Goal: Task Accomplishment & Management: Complete application form

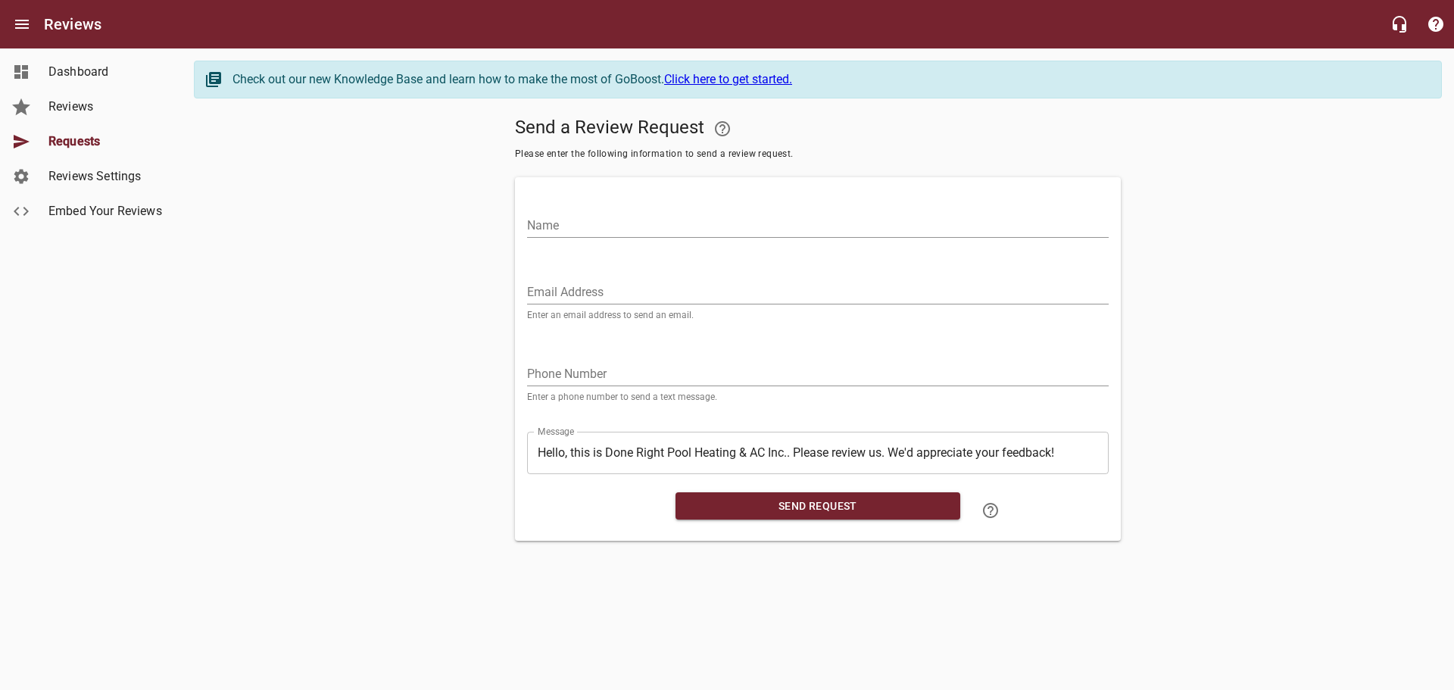
drag, startPoint x: 675, startPoint y: 295, endPoint x: 632, endPoint y: 244, distance: 66.6
click at [675, 295] on input "Email Address" at bounding box center [818, 292] width 582 height 24
paste input "[EMAIL_ADDRESS][DOMAIN_NAME]"
type input "[EMAIL_ADDRESS][DOMAIN_NAME]"
click at [626, 229] on input "Name" at bounding box center [818, 226] width 582 height 24
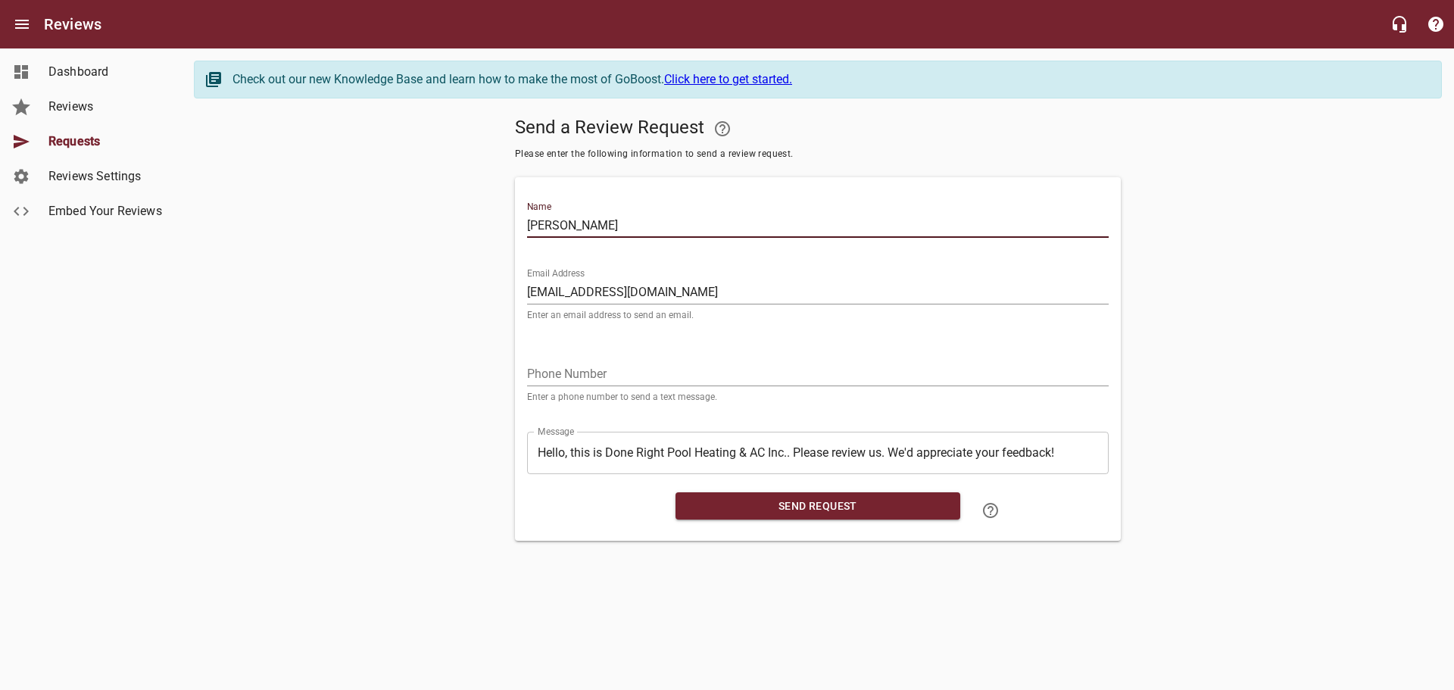
type input "[PERSON_NAME]"
drag, startPoint x: 585, startPoint y: 365, endPoint x: 614, endPoint y: 371, distance: 30.1
click at [585, 365] on input "tel" at bounding box center [818, 374] width 582 height 24
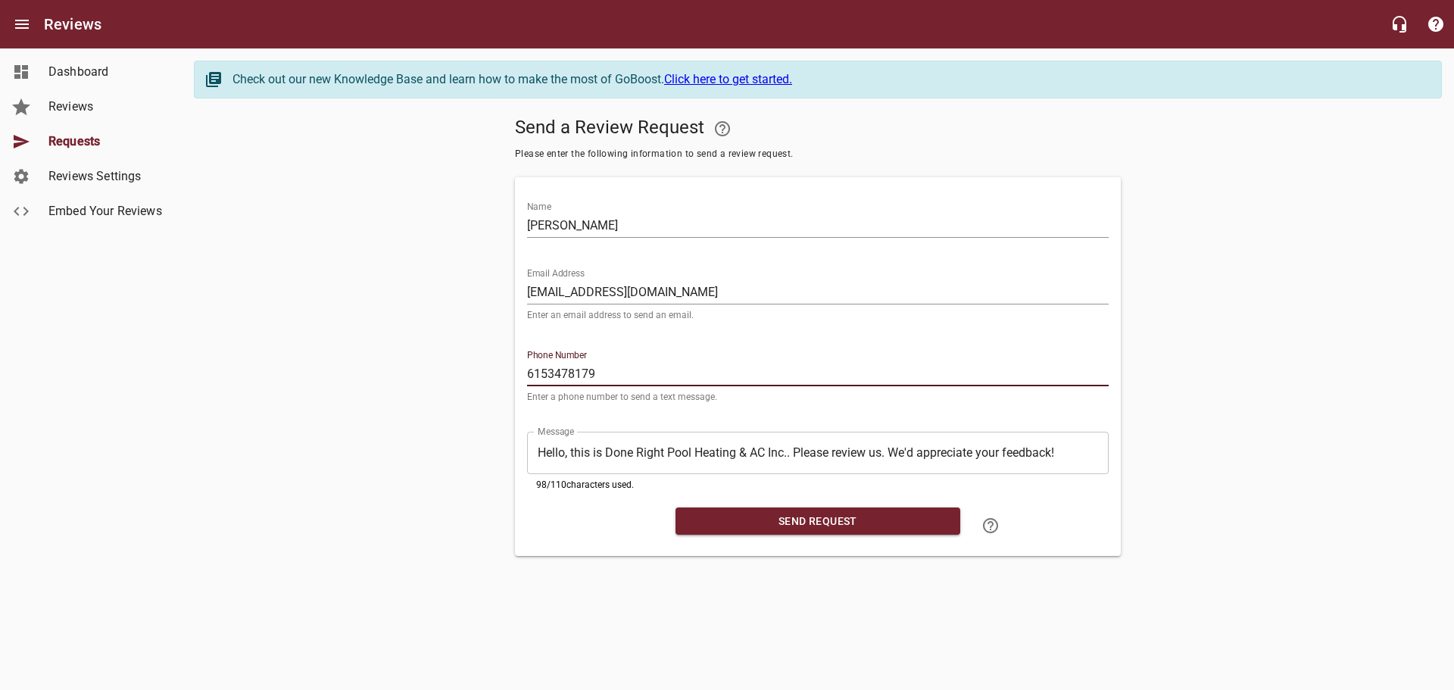
type input "6153478179"
drag, startPoint x: 722, startPoint y: 513, endPoint x: 759, endPoint y: 515, distance: 37.2
click at [722, 513] on span "Send Request" at bounding box center [818, 521] width 261 height 19
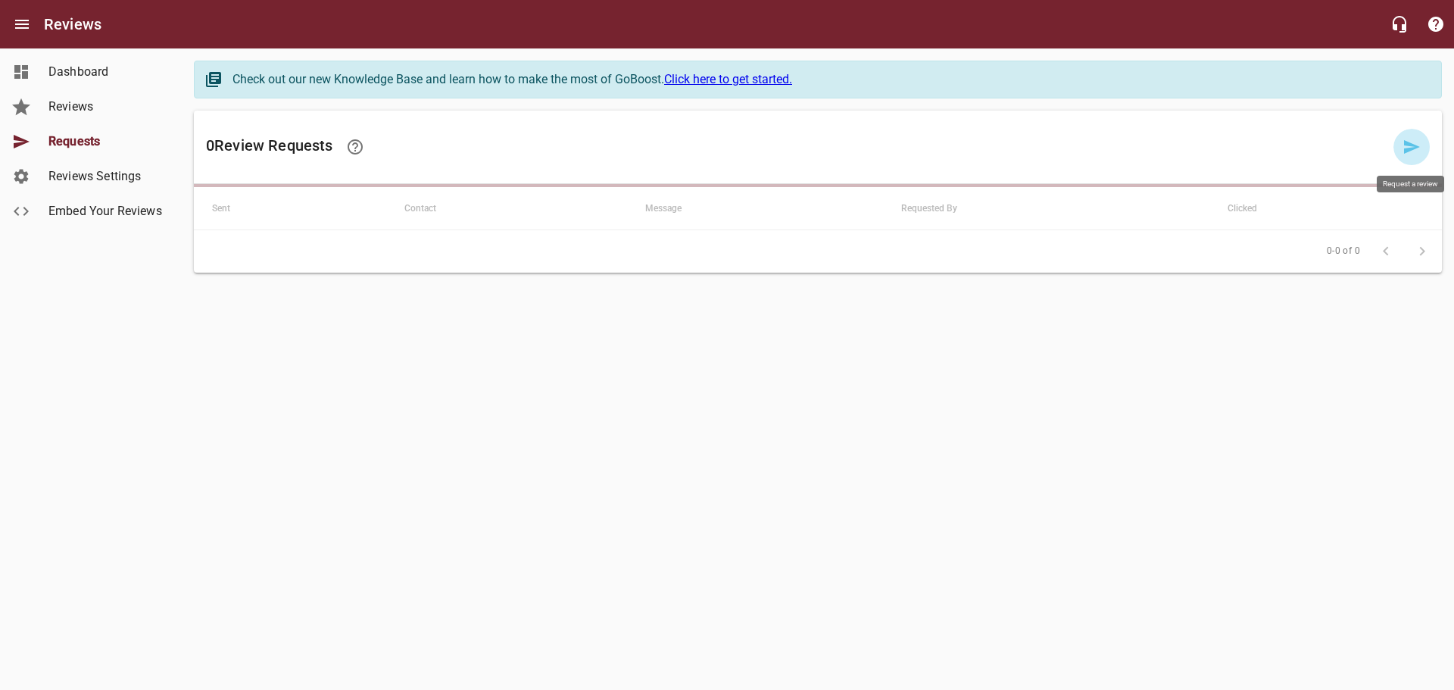
click at [1410, 144] on icon at bounding box center [1412, 147] width 16 height 14
